Goal: Task Accomplishment & Management: Complete application form

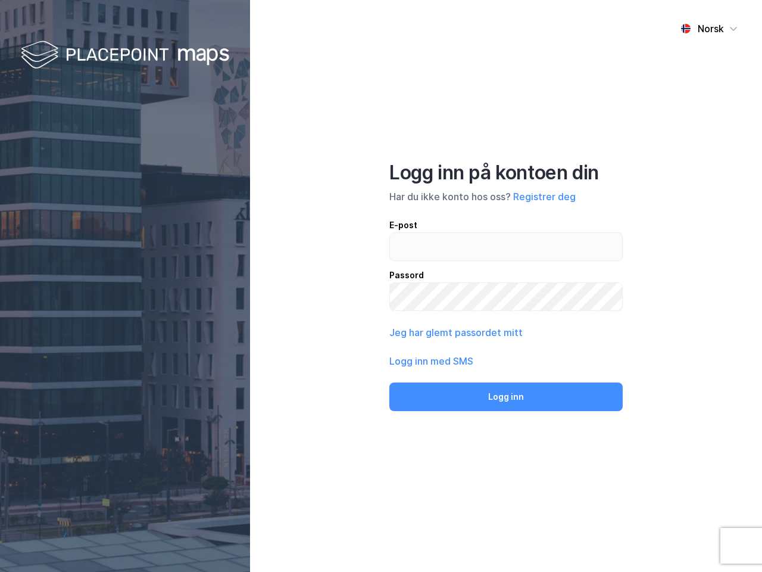
click at [381, 286] on div "Norsk Logg inn på kontoen din Har du ikke konto hos oss? Registrer deg E-post P…" at bounding box center [506, 286] width 512 height 572
click at [125, 55] on img at bounding box center [125, 55] width 208 height 35
click at [709, 29] on div "Norsk" at bounding box center [711, 28] width 26 height 14
click at [544, 196] on button "Registrer deg" at bounding box center [544, 196] width 63 height 14
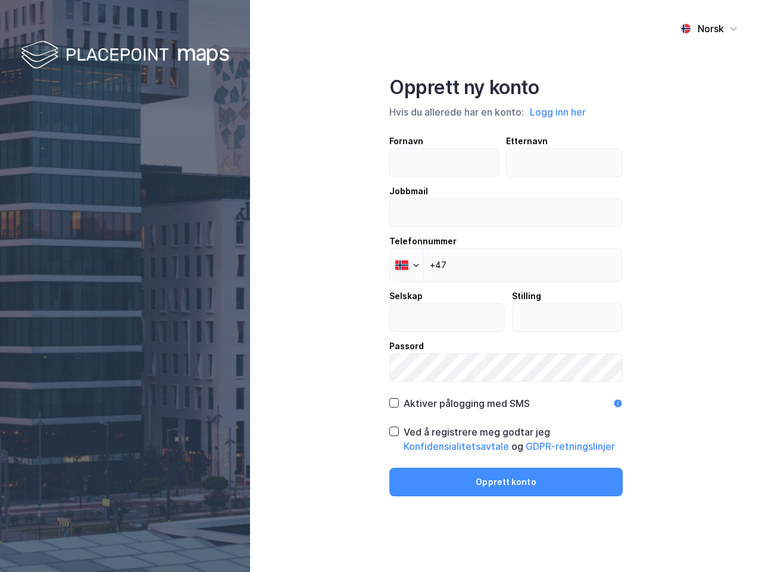
click at [506, 397] on div "Opprett ny konto Hvis du allerede har en konto: Logg inn her Fornavn Etternavn …" at bounding box center [505, 286] width 233 height 420
